Goal: Entertainment & Leisure: Consume media (video, audio)

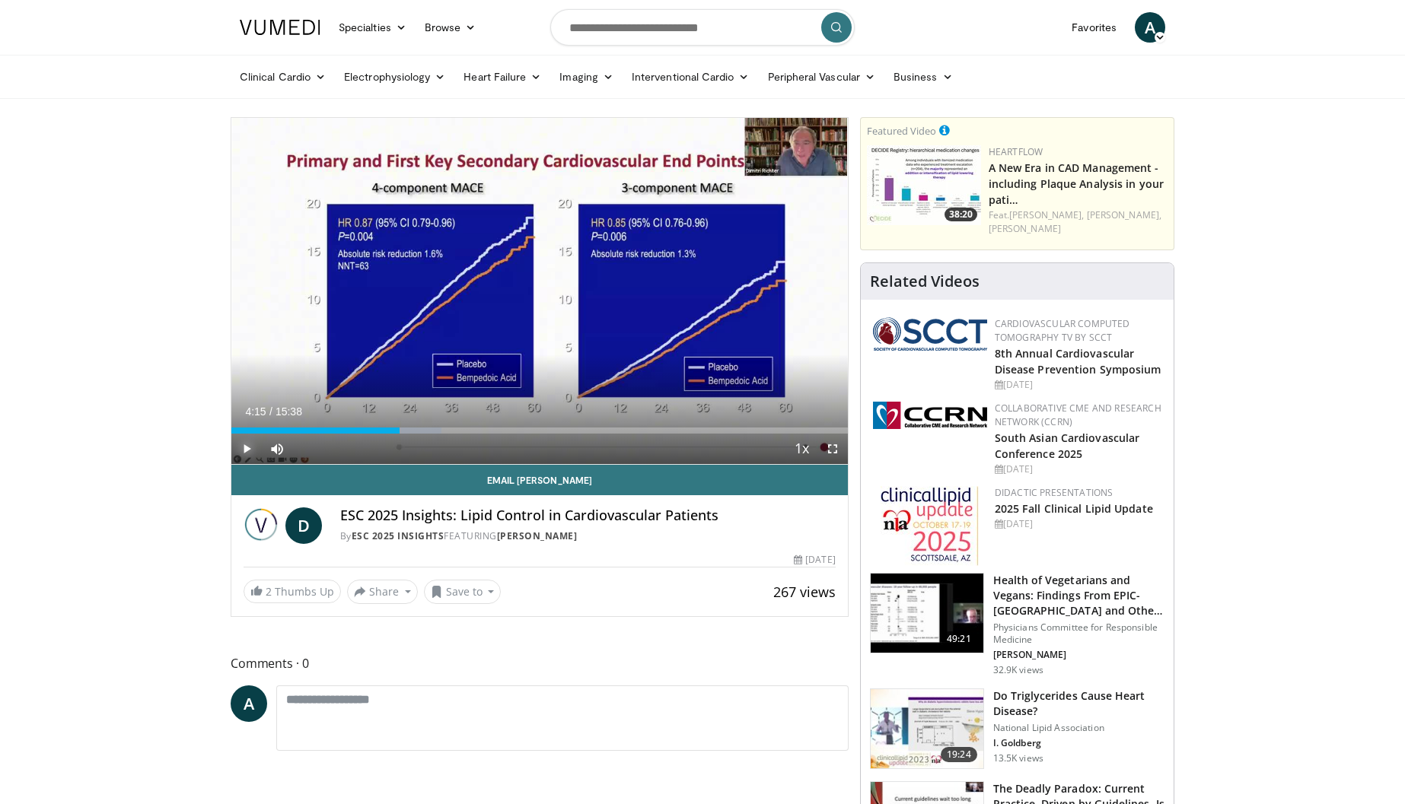
click at [240, 448] on span "Video Player" at bounding box center [246, 449] width 30 height 30
